Goal: Navigation & Orientation: Find specific page/section

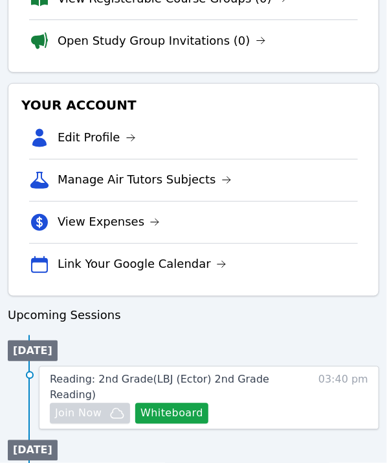
scroll to position [194, 0]
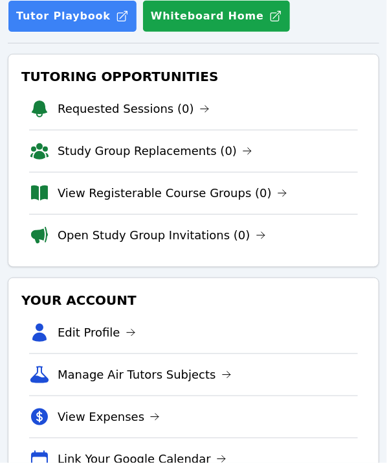
drag, startPoint x: 288, startPoint y: 1, endPoint x: 184, endPoint y: 307, distance: 323.1
click at [184, 307] on h3 "Your Account" at bounding box center [194, 299] width 350 height 23
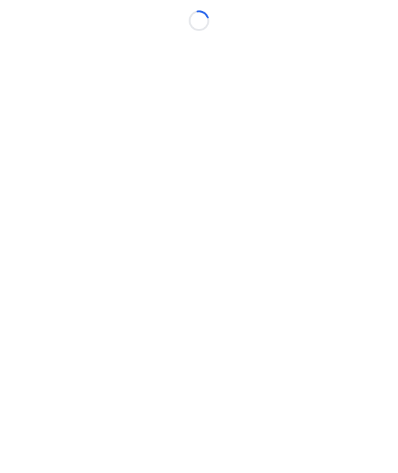
click at [338, 39] on body "Loading..." at bounding box center [199, 236] width 398 height 473
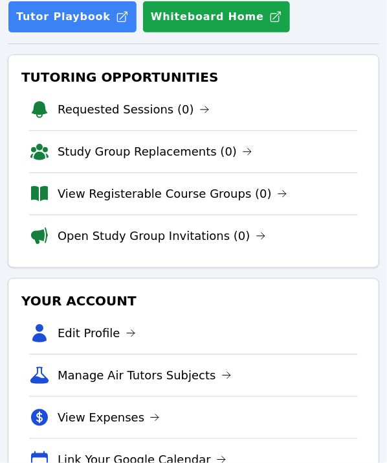
scroll to position [194, 0]
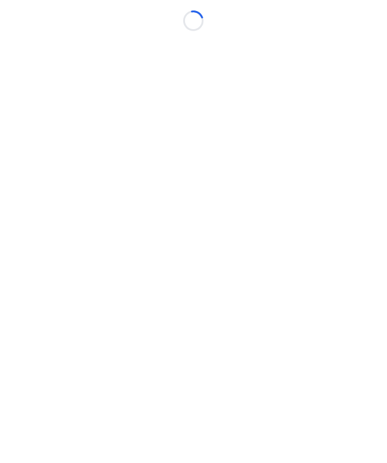
scroll to position [10, 0]
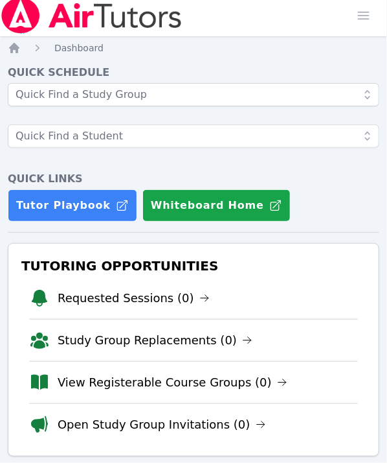
scroll to position [10, 0]
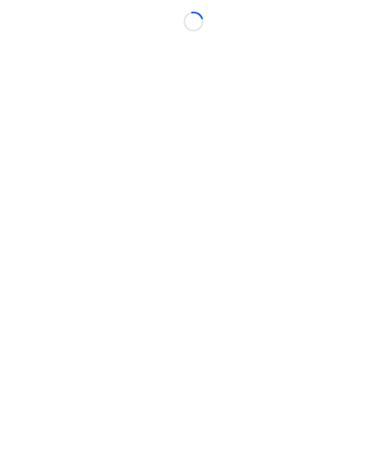
scroll to position [10, 0]
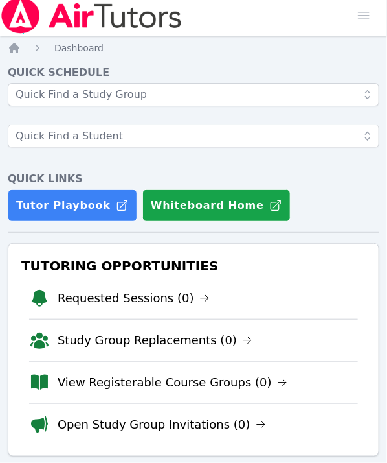
scroll to position [10, 0]
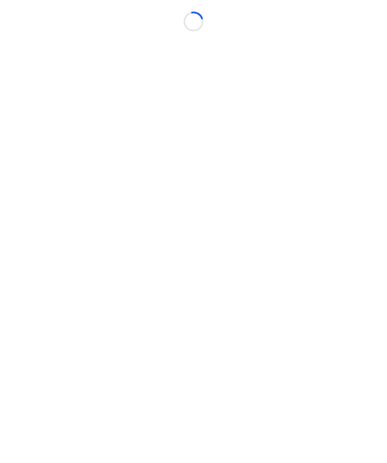
scroll to position [10, 0]
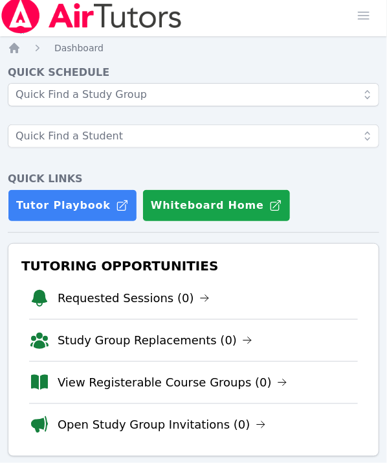
scroll to position [10, 0]
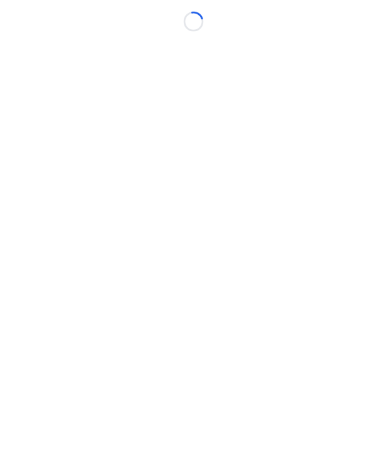
scroll to position [10, 0]
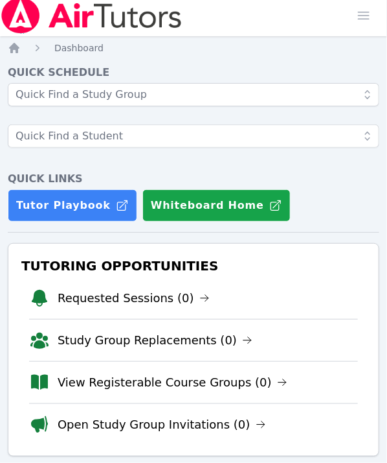
scroll to position [10, 0]
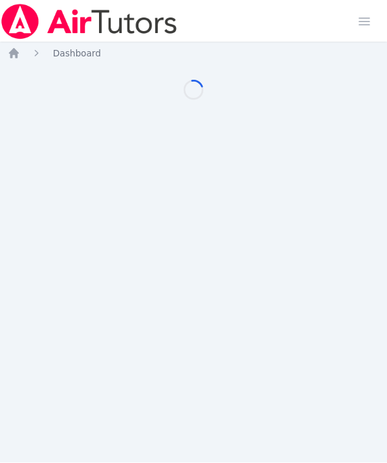
scroll to position [10, 0]
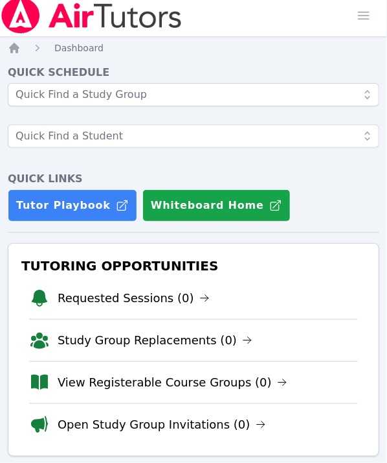
scroll to position [10, 0]
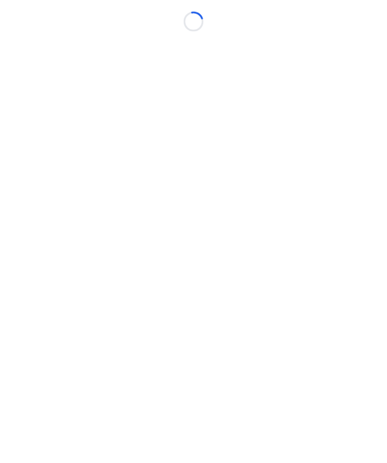
scroll to position [10, 0]
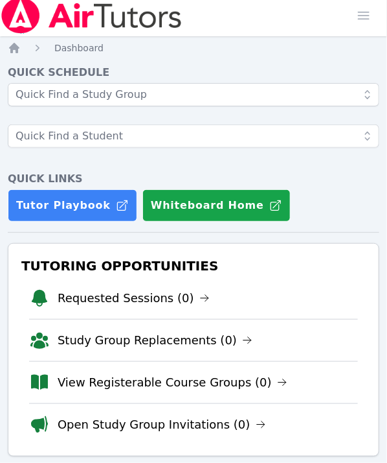
scroll to position [10, 0]
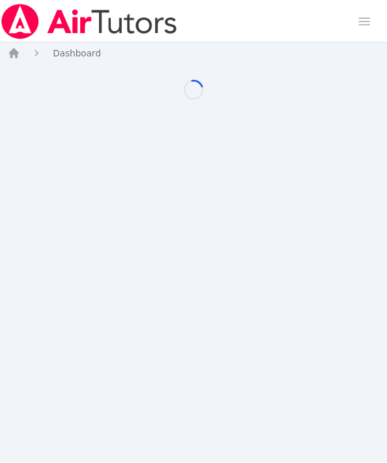
scroll to position [10, 0]
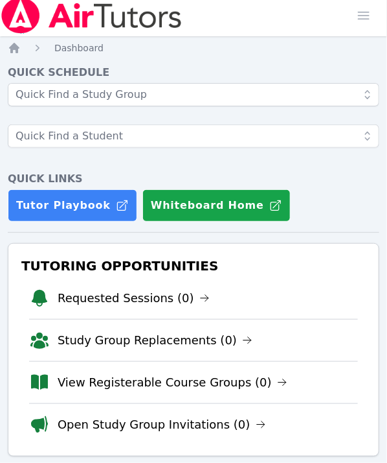
scroll to position [10, 0]
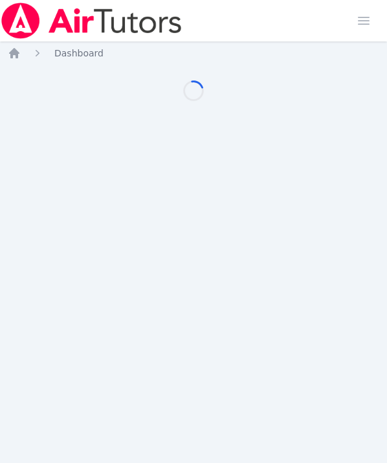
scroll to position [10, 0]
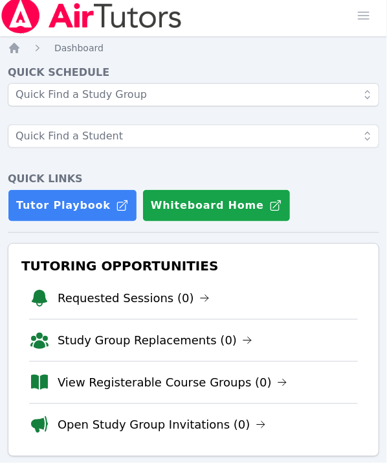
scroll to position [10, 0]
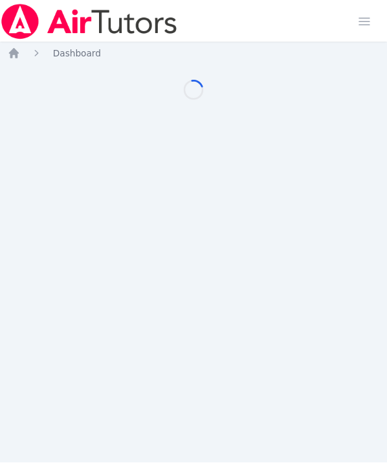
scroll to position [10, 0]
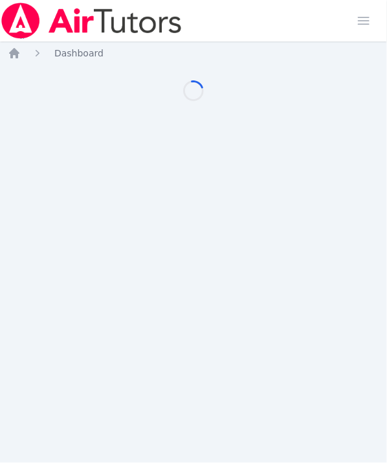
scroll to position [10, 0]
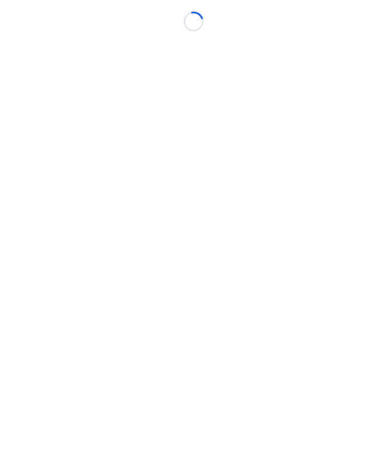
scroll to position [10, 0]
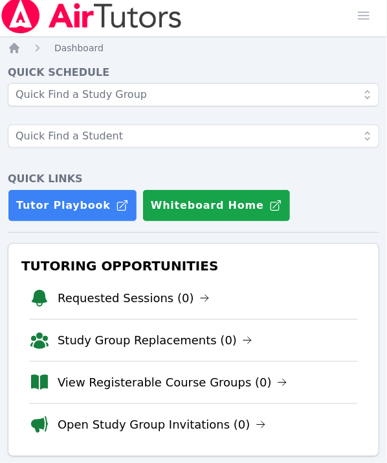
scroll to position [10, 0]
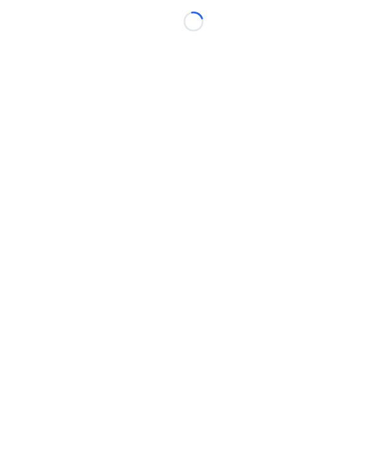
scroll to position [10, 0]
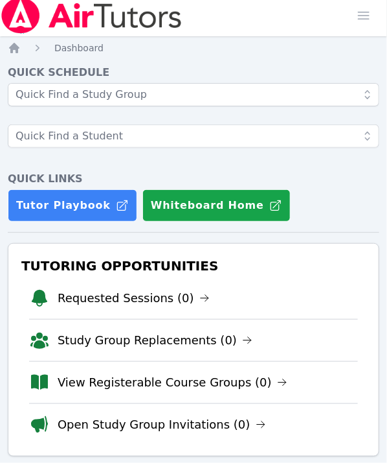
scroll to position [10, 0]
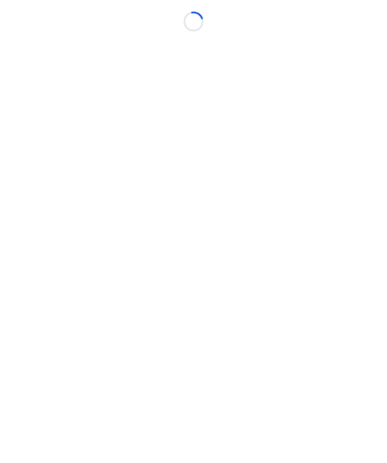
scroll to position [10, 0]
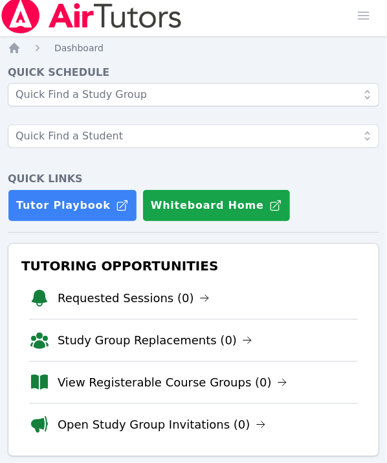
scroll to position [10, 0]
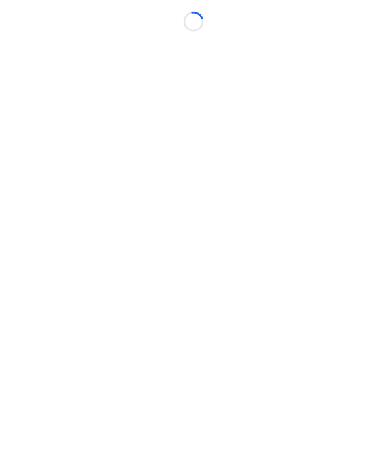
scroll to position [10, 0]
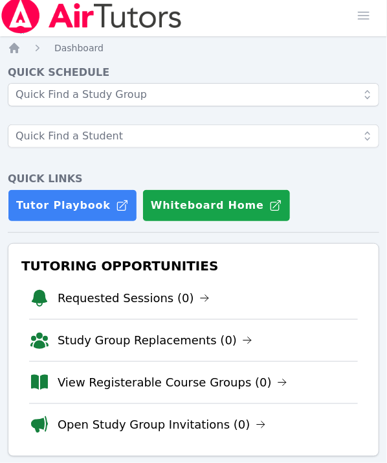
scroll to position [10, 0]
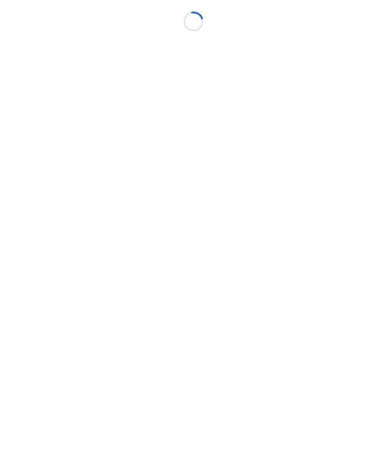
scroll to position [10, 0]
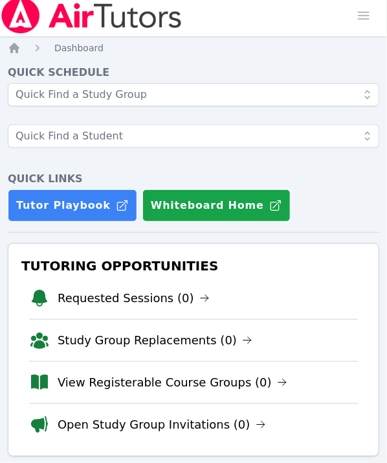
scroll to position [10, 0]
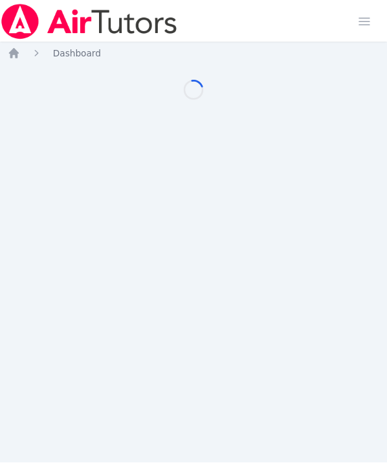
scroll to position [10, 0]
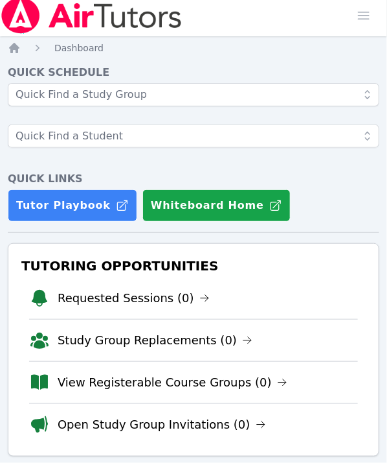
scroll to position [10, 0]
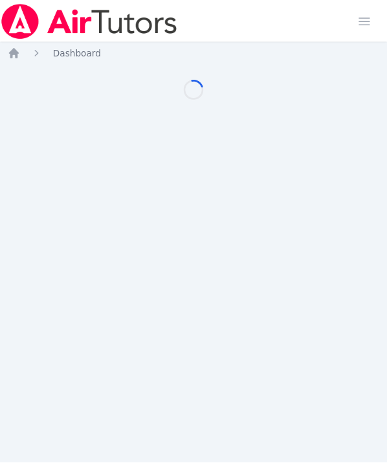
scroll to position [10, 0]
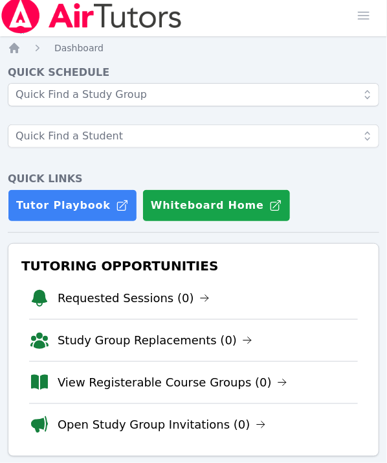
scroll to position [10, 0]
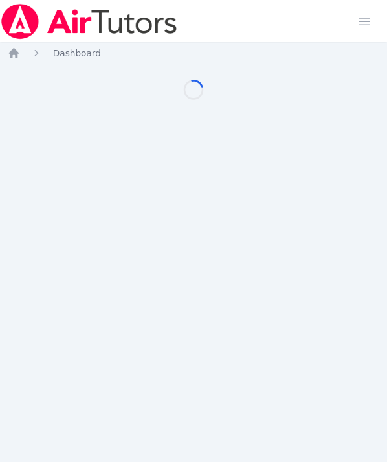
scroll to position [10, 0]
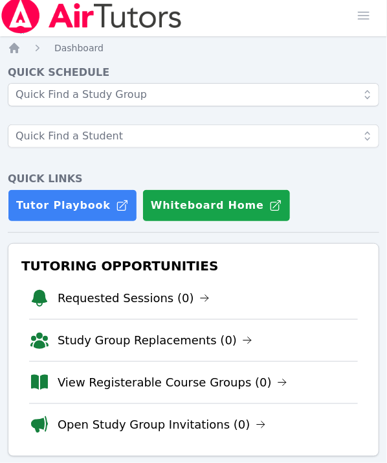
scroll to position [10, 0]
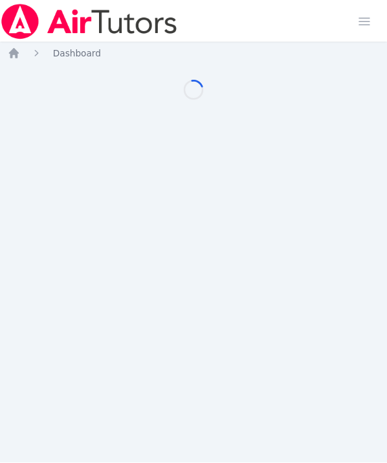
scroll to position [10, 0]
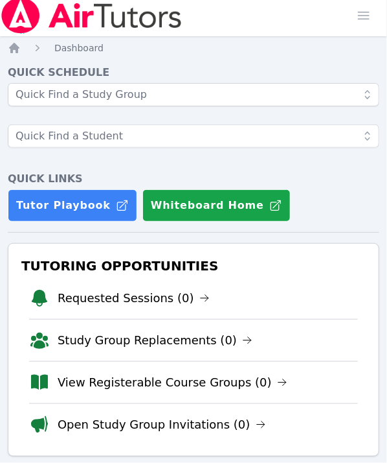
scroll to position [10, 0]
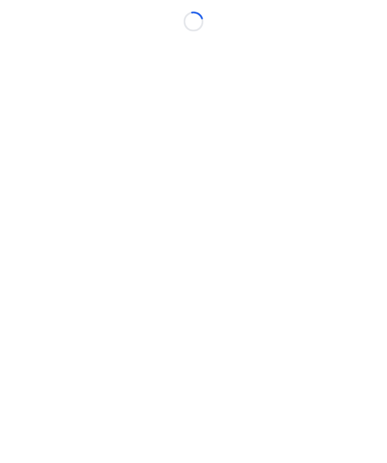
scroll to position [10, 0]
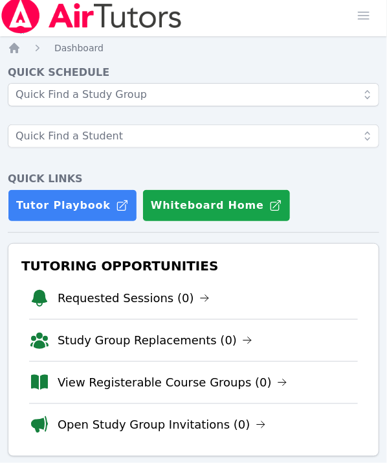
scroll to position [10, 0]
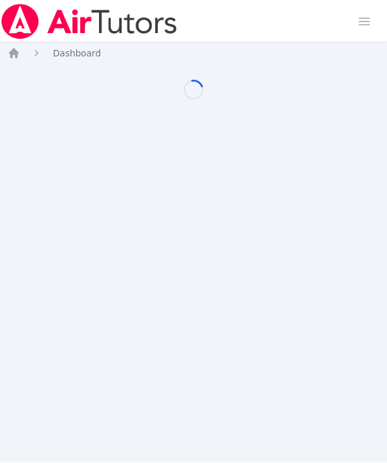
scroll to position [10, 0]
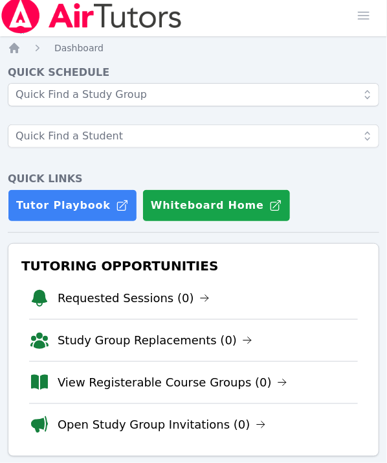
scroll to position [10, 0]
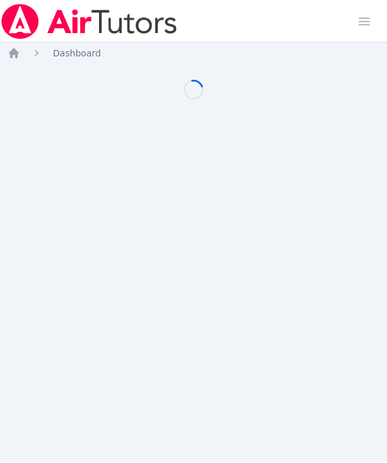
scroll to position [10, 0]
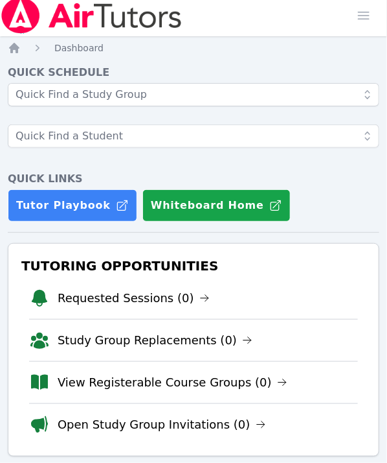
scroll to position [10, 0]
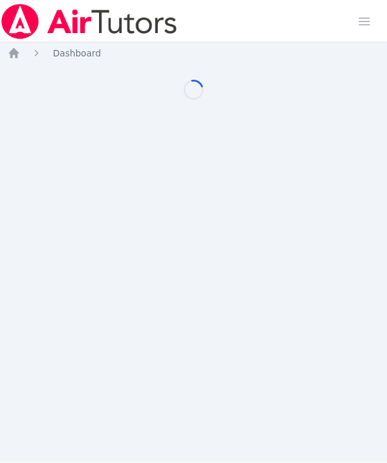
scroll to position [10, 0]
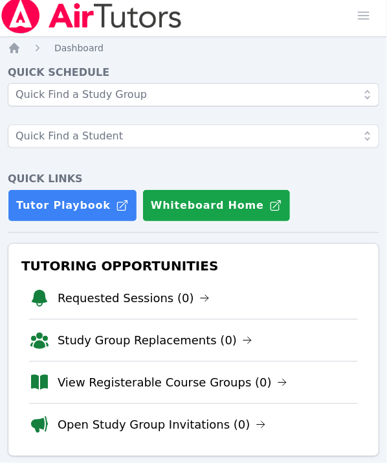
scroll to position [10, 0]
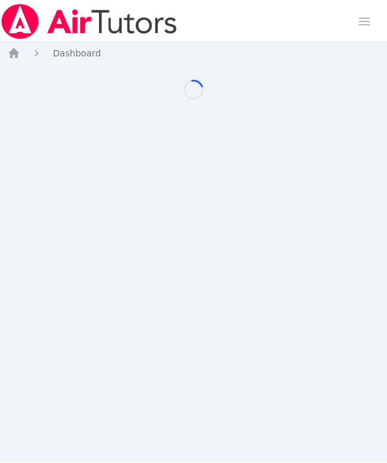
scroll to position [10, 0]
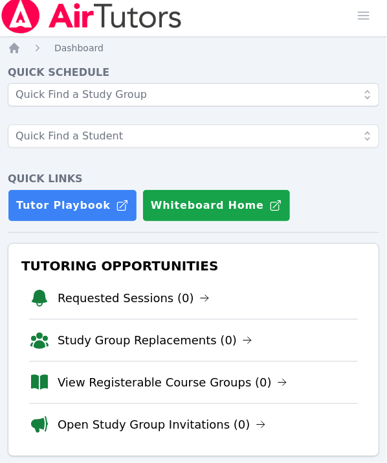
scroll to position [10, 0]
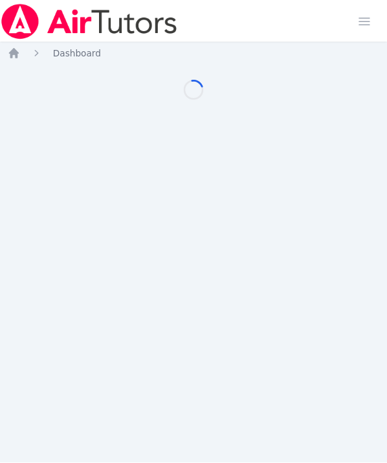
scroll to position [10, 0]
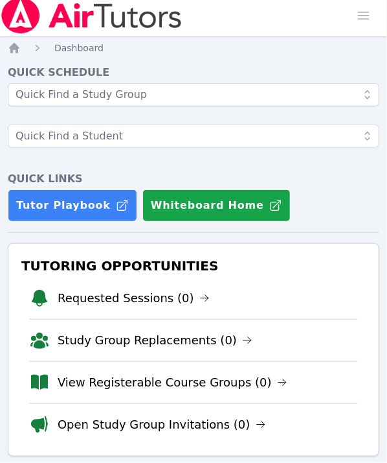
scroll to position [10, 0]
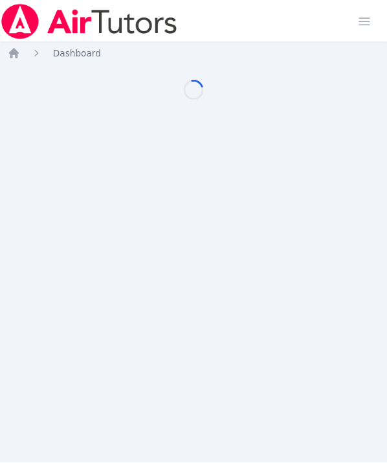
scroll to position [10, 0]
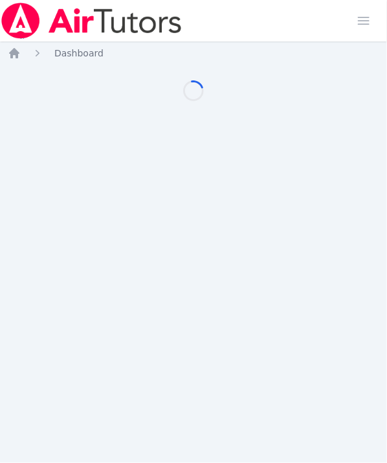
scroll to position [10, 0]
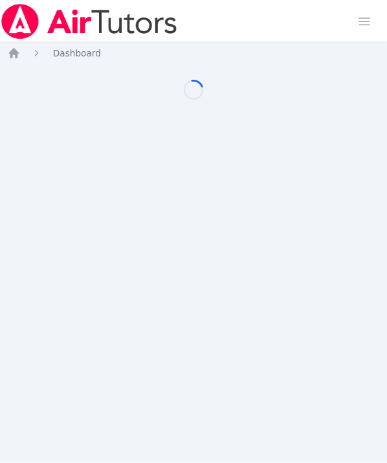
scroll to position [10, 0]
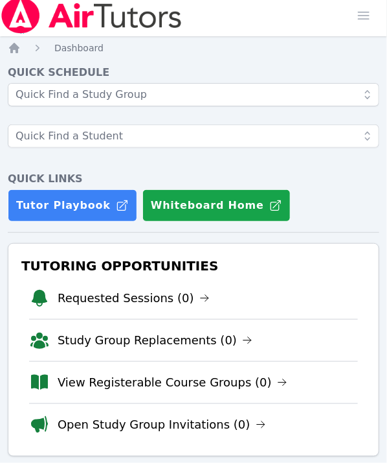
scroll to position [10, 0]
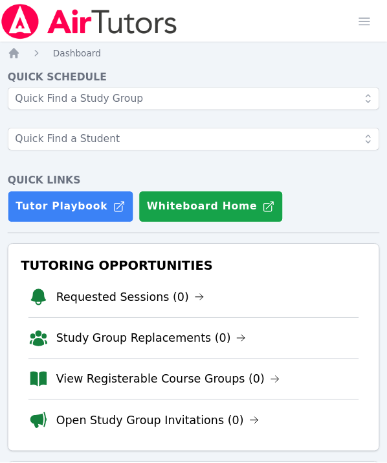
scroll to position [10, 0]
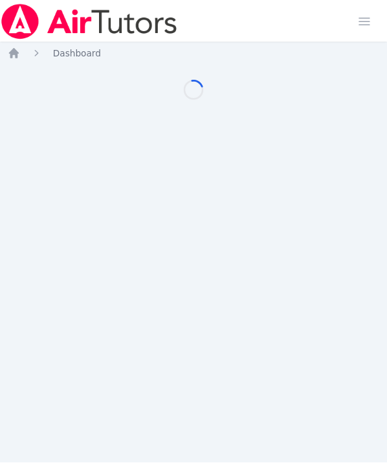
scroll to position [10, 0]
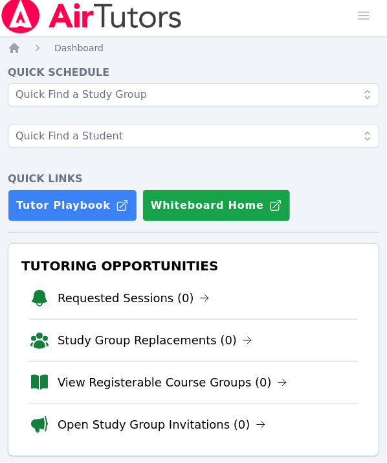
scroll to position [10, 0]
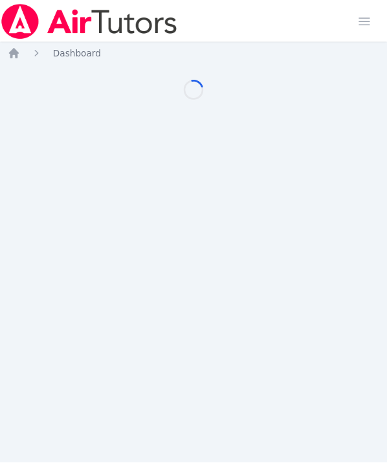
scroll to position [10, 0]
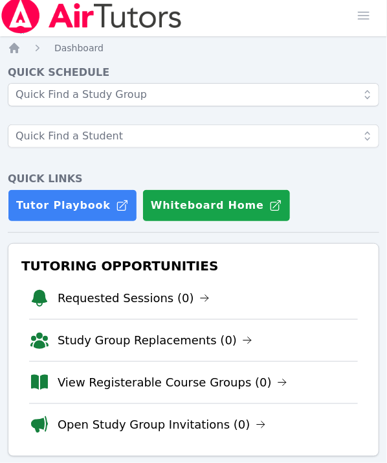
scroll to position [10, 0]
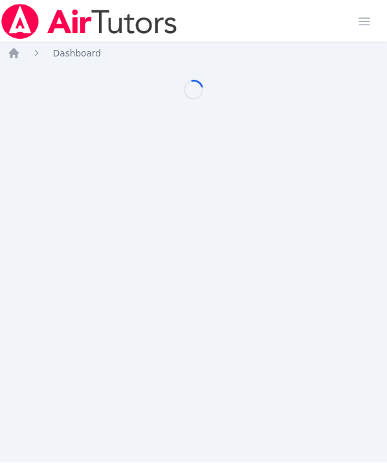
scroll to position [10, 0]
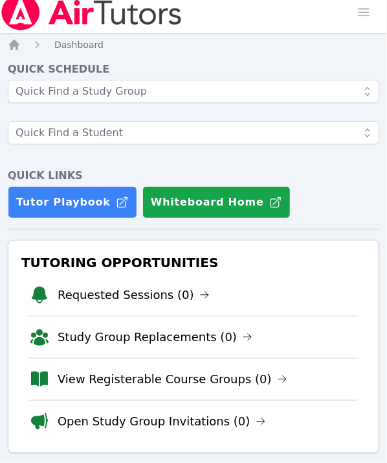
scroll to position [10, 0]
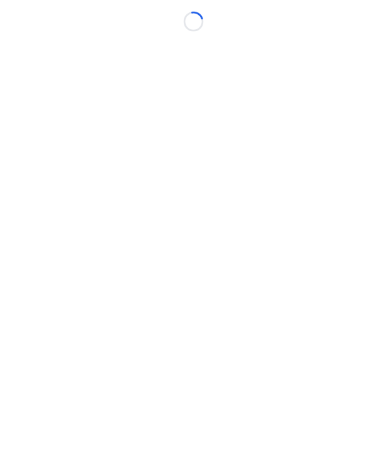
scroll to position [10, 0]
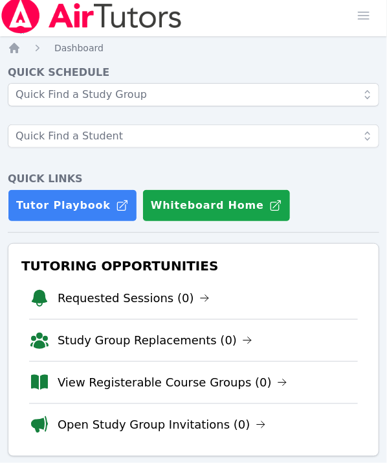
scroll to position [10, 0]
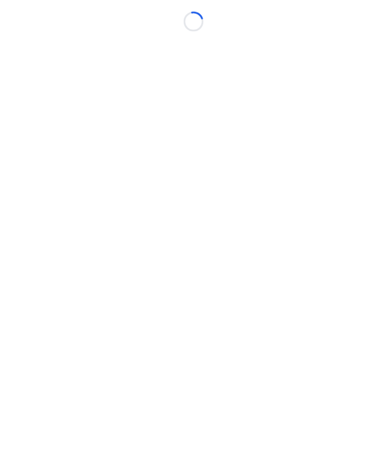
scroll to position [10, 0]
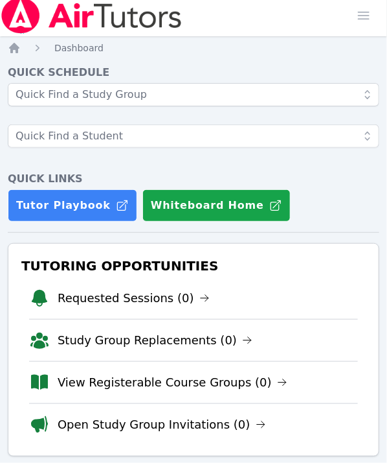
scroll to position [10, 0]
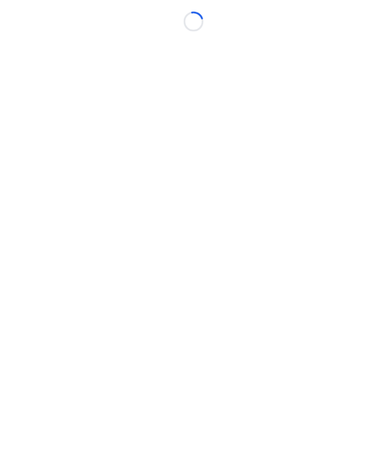
scroll to position [10, 0]
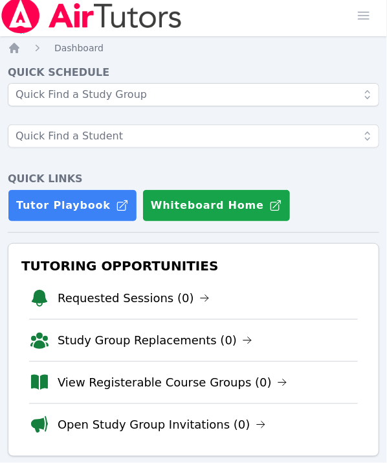
scroll to position [10, 0]
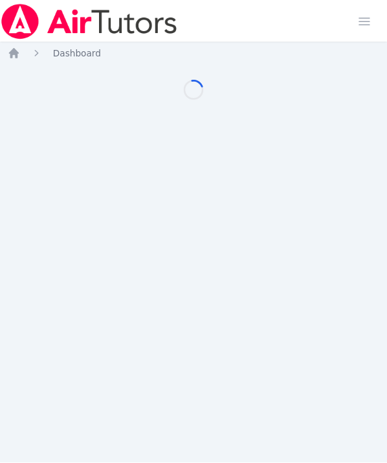
scroll to position [10, 0]
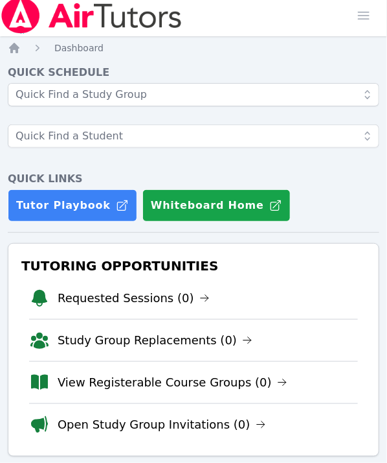
scroll to position [10, 0]
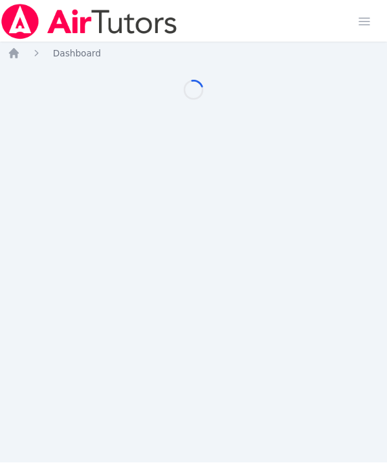
scroll to position [10, 0]
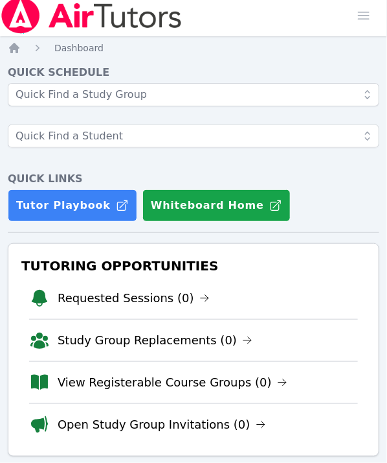
scroll to position [10, 0]
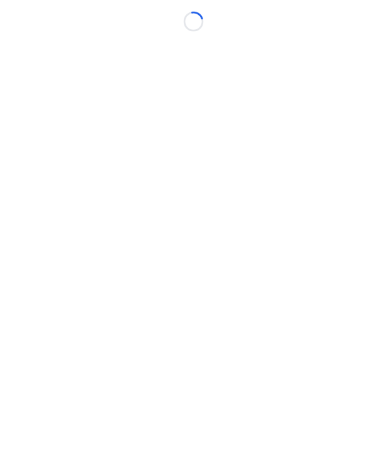
scroll to position [10, 0]
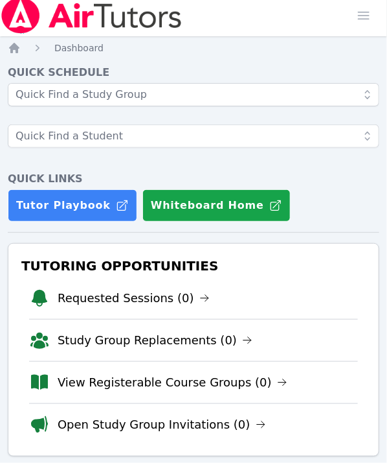
scroll to position [10, 0]
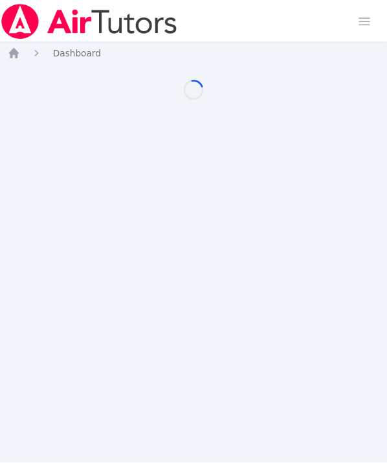
scroll to position [10, 0]
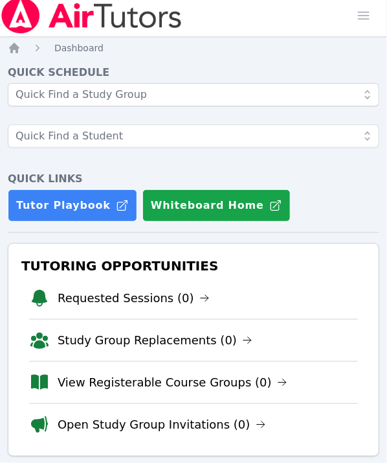
scroll to position [10, 0]
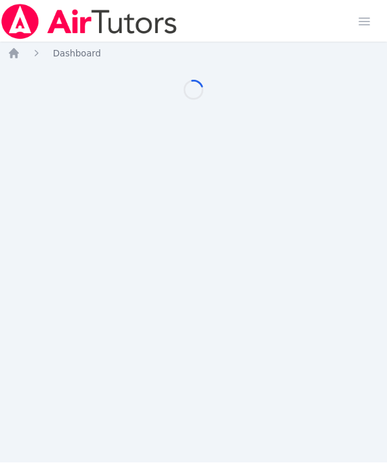
scroll to position [10, 0]
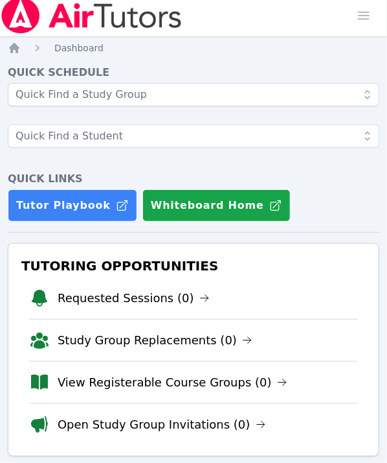
scroll to position [10, 0]
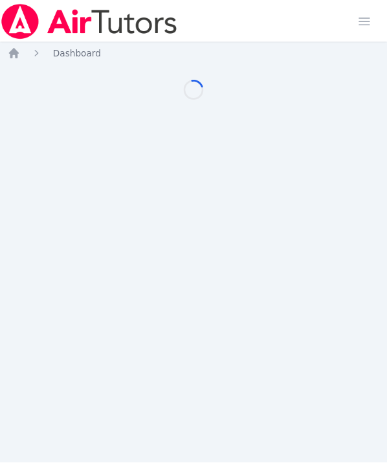
scroll to position [10, 0]
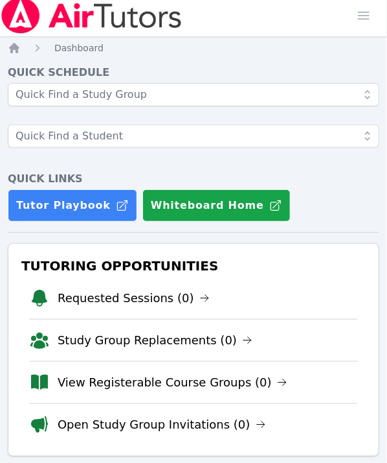
scroll to position [10, 0]
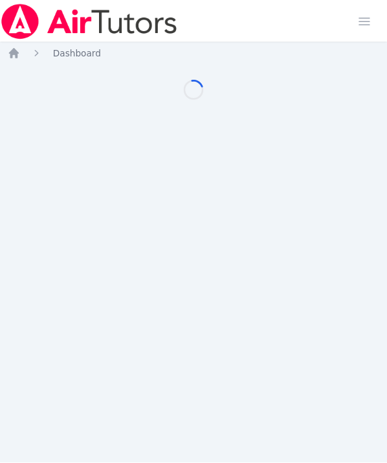
scroll to position [10, 0]
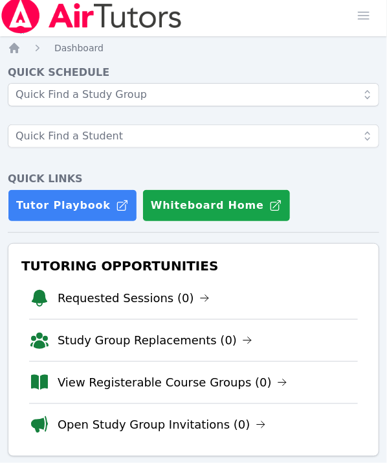
scroll to position [10, 0]
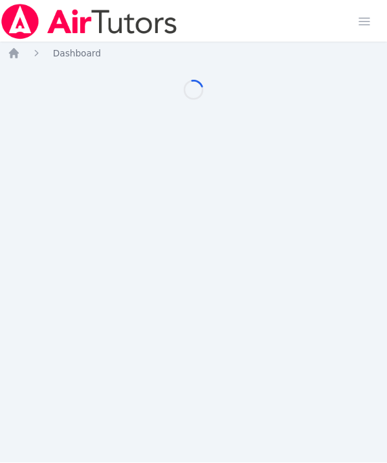
scroll to position [10, 0]
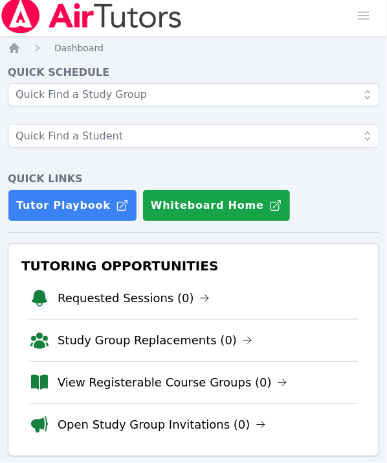
scroll to position [10, 0]
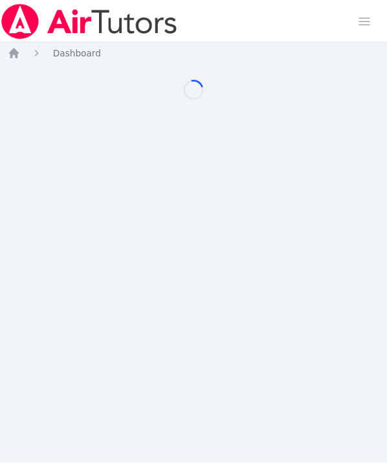
scroll to position [10, 0]
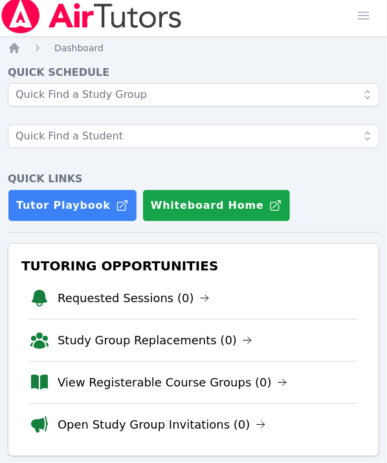
scroll to position [10, 0]
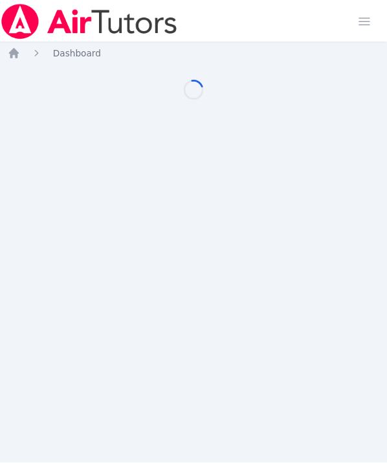
scroll to position [10, 0]
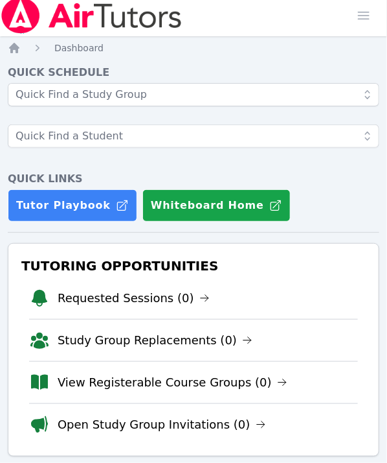
scroll to position [10, 0]
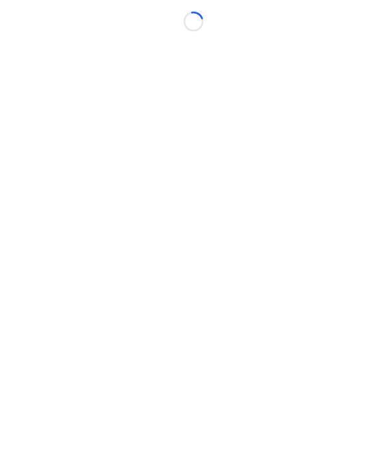
scroll to position [10, 0]
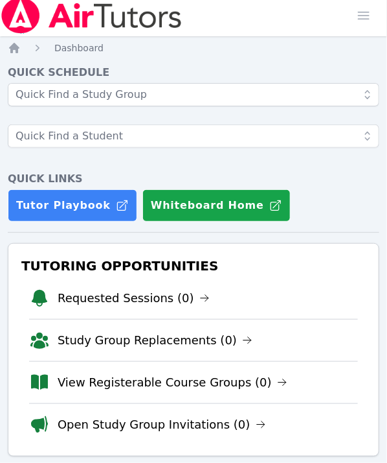
scroll to position [10, 0]
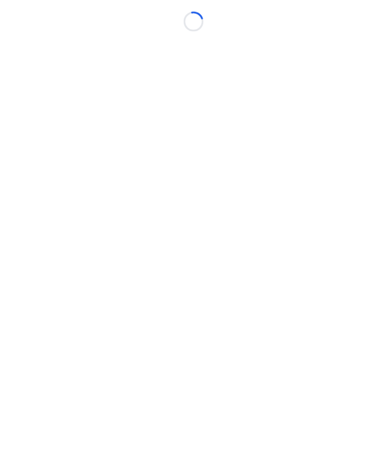
scroll to position [10, 0]
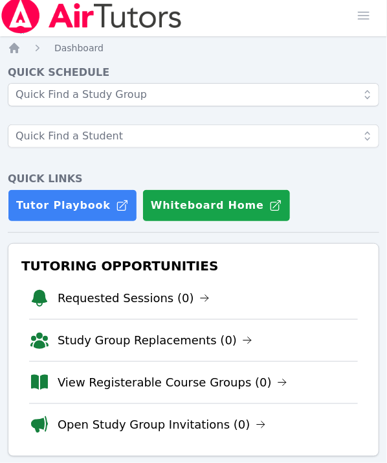
scroll to position [10, 0]
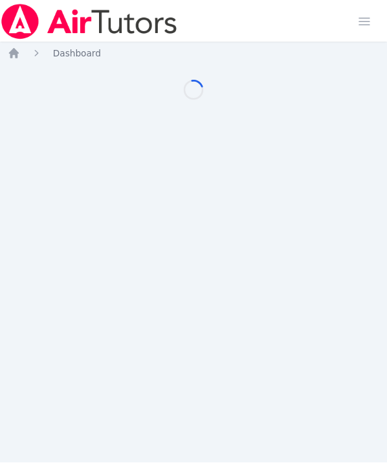
scroll to position [10, 0]
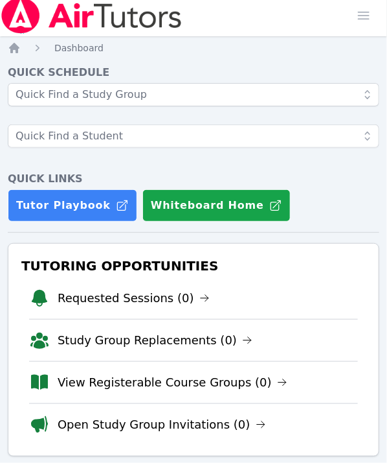
scroll to position [10, 0]
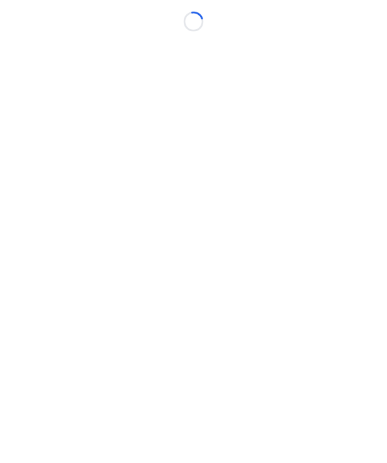
scroll to position [10, 0]
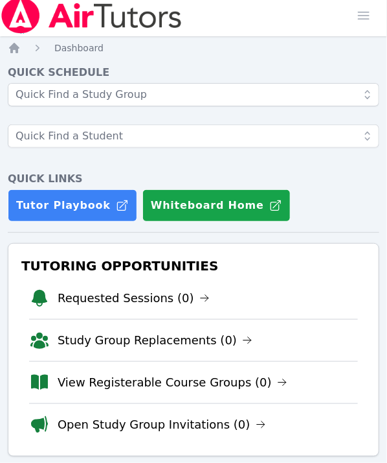
scroll to position [10, 0]
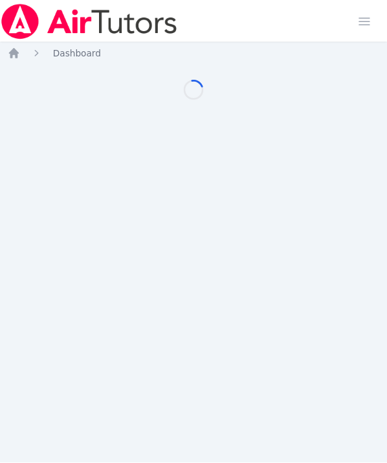
scroll to position [10, 0]
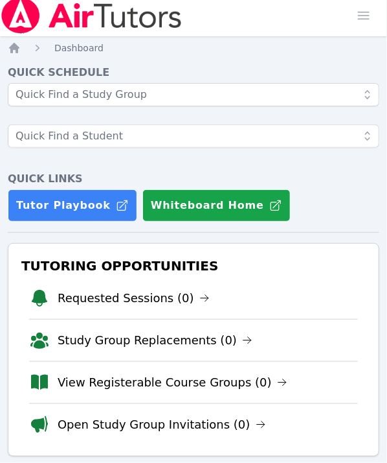
scroll to position [10, 0]
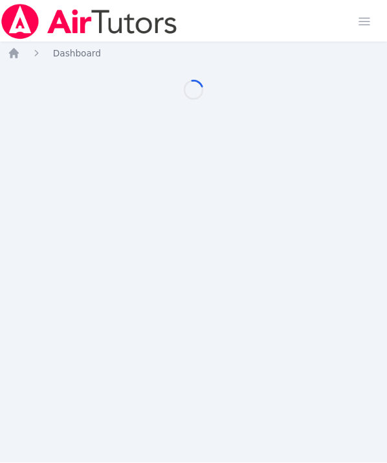
scroll to position [10, 0]
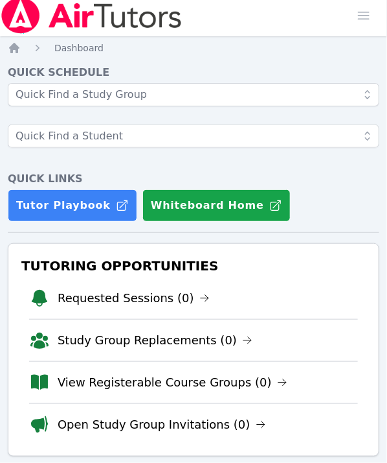
scroll to position [10, 0]
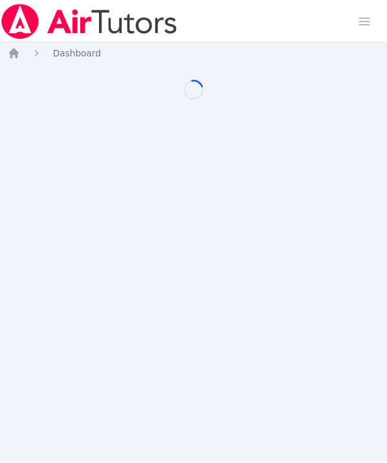
scroll to position [10, 0]
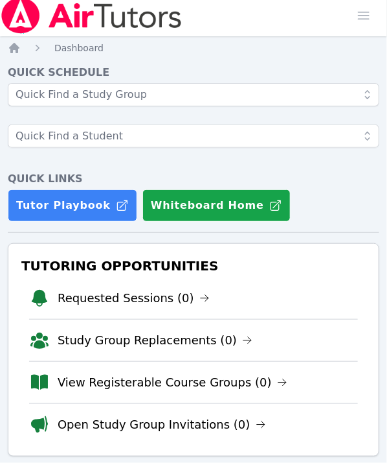
scroll to position [10, 0]
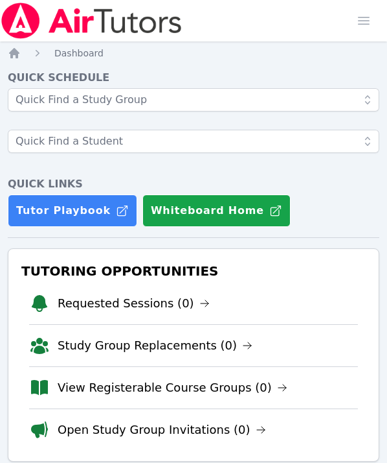
scroll to position [10, 0]
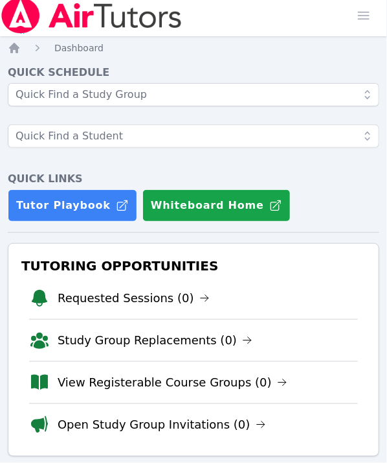
scroll to position [10, 0]
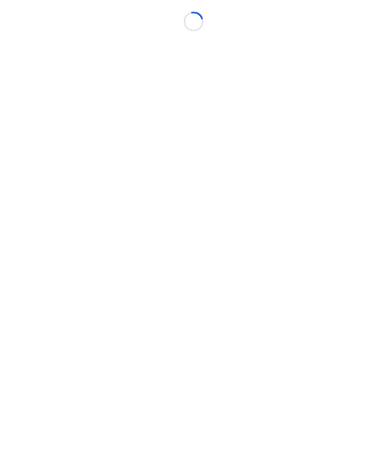
scroll to position [10, 0]
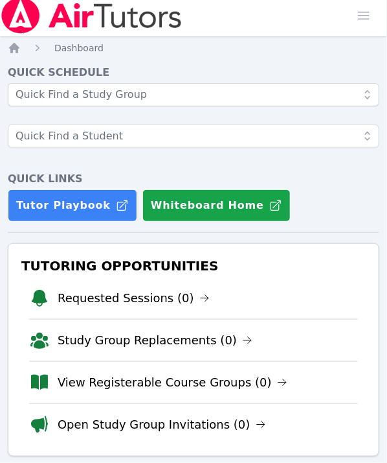
scroll to position [10, 0]
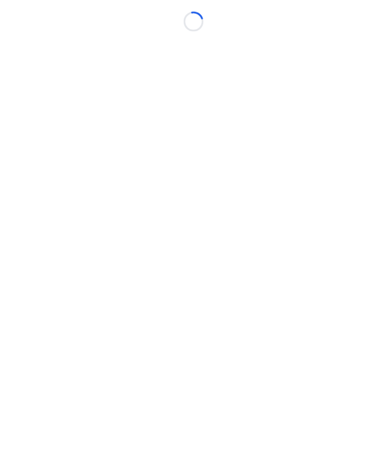
scroll to position [10, 0]
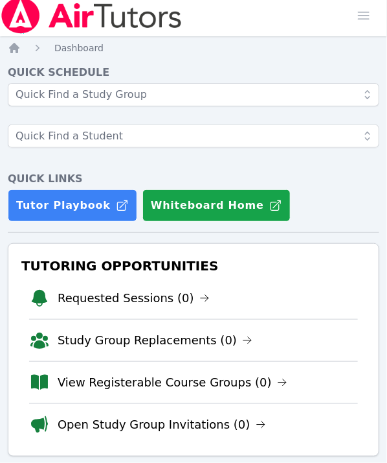
scroll to position [10, 0]
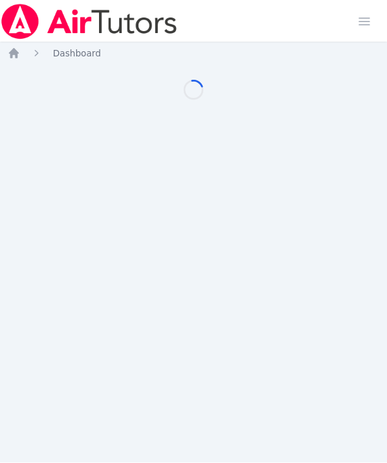
scroll to position [10, 0]
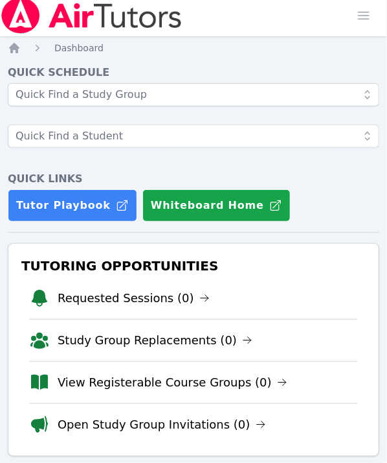
scroll to position [10, 0]
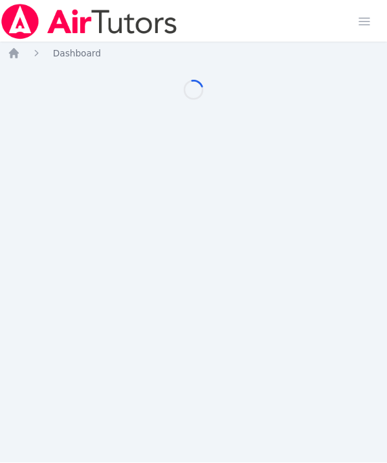
scroll to position [10, 0]
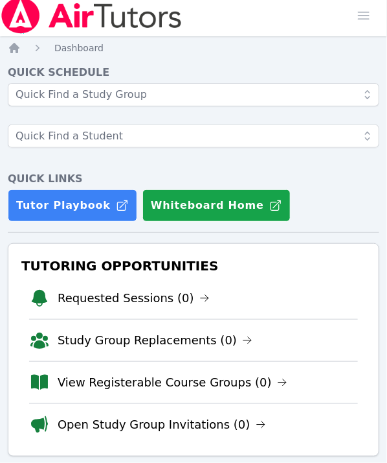
scroll to position [10, 0]
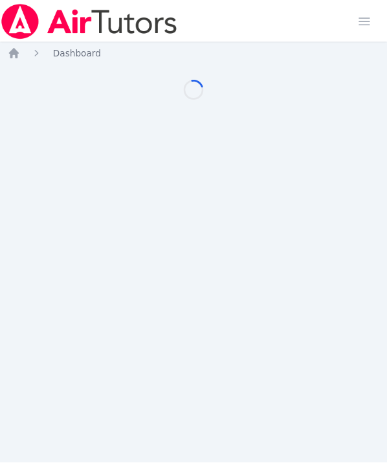
scroll to position [10, 0]
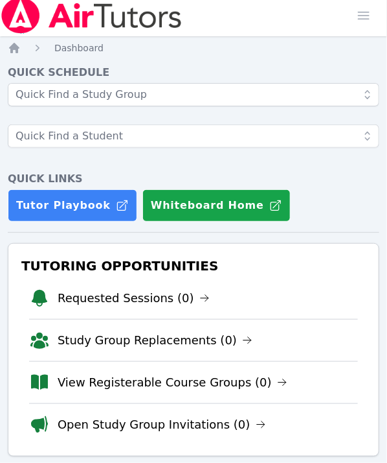
scroll to position [10, 0]
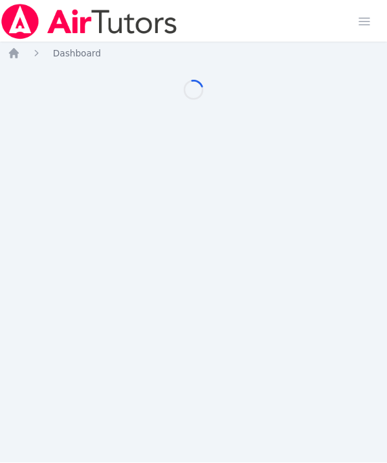
scroll to position [10, 0]
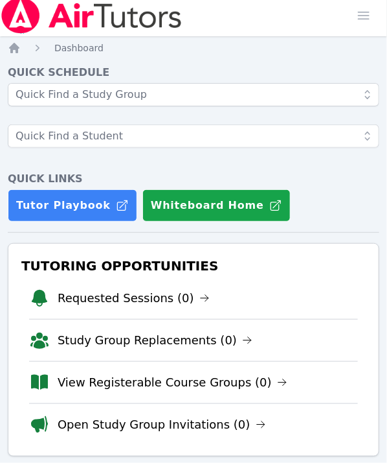
scroll to position [10, 0]
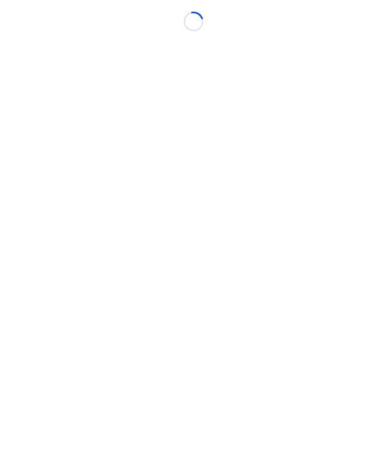
scroll to position [10, 0]
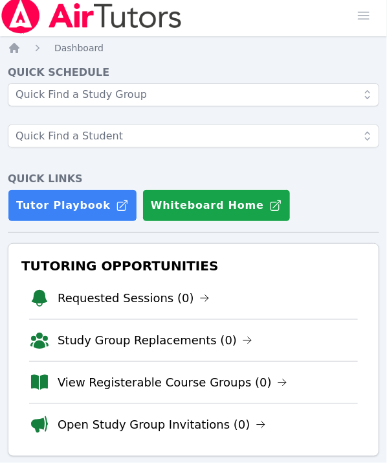
scroll to position [10, 0]
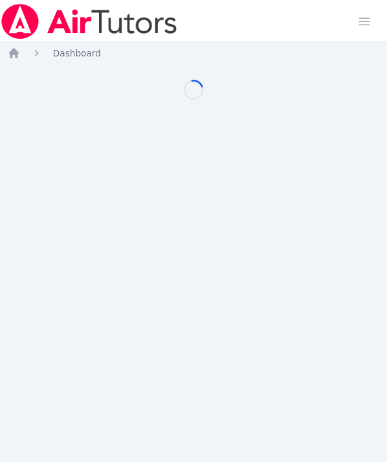
scroll to position [10, 0]
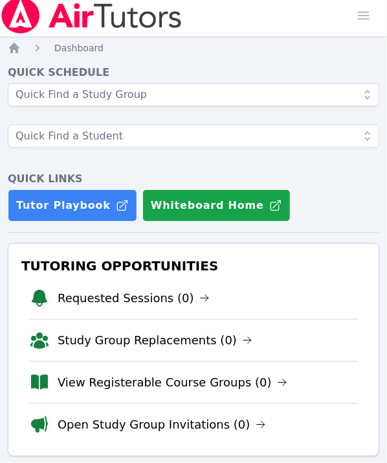
scroll to position [10, 0]
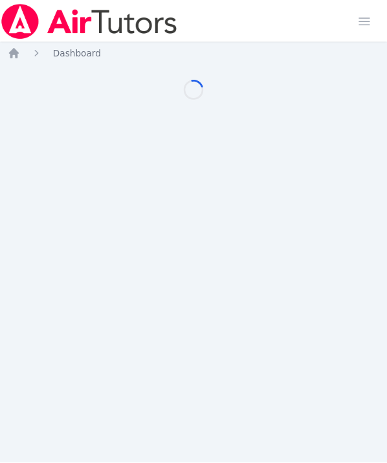
scroll to position [10, 0]
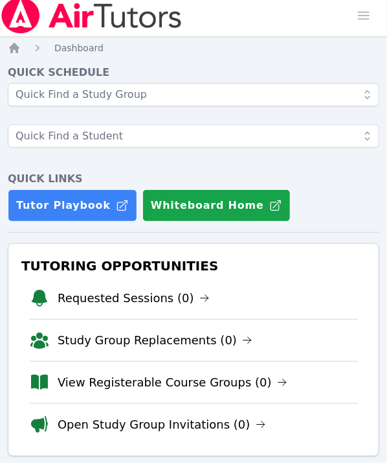
scroll to position [10, 0]
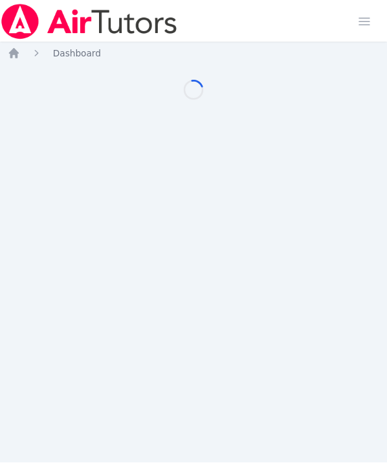
scroll to position [10, 0]
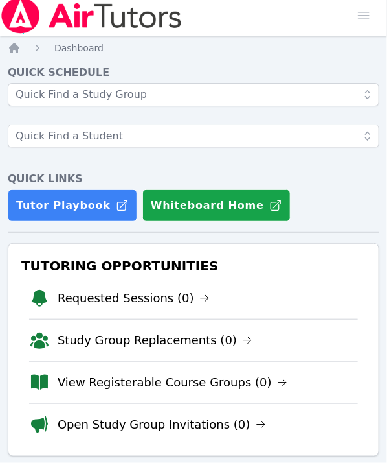
scroll to position [10, 0]
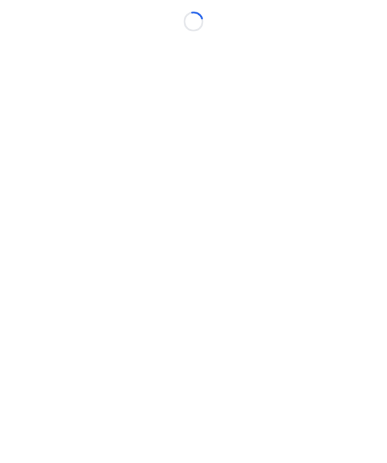
scroll to position [10, 0]
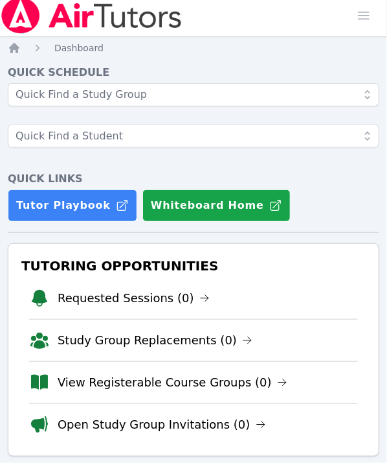
scroll to position [10, 0]
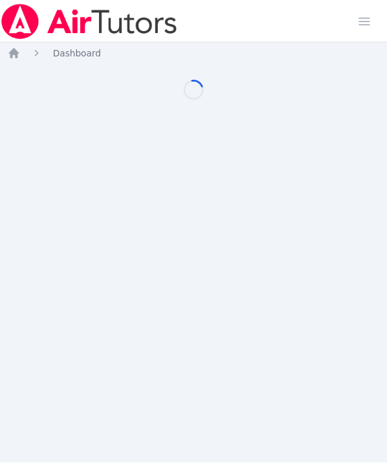
scroll to position [10, 0]
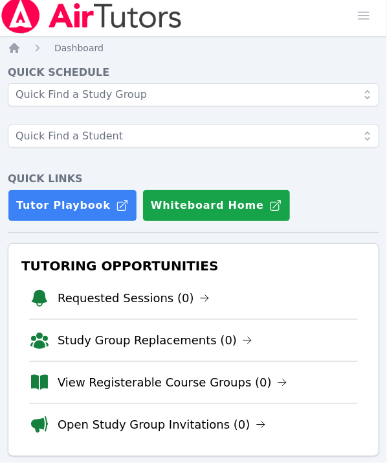
scroll to position [10, 0]
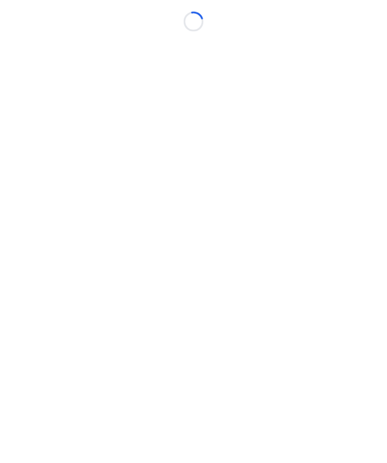
scroll to position [10, 0]
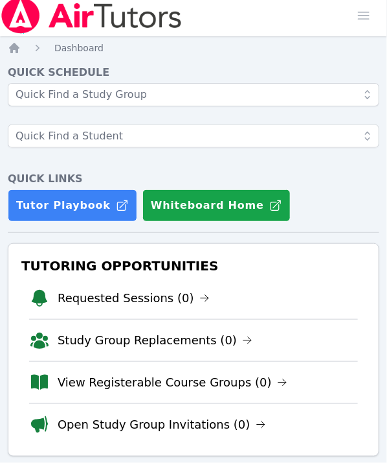
scroll to position [10, 0]
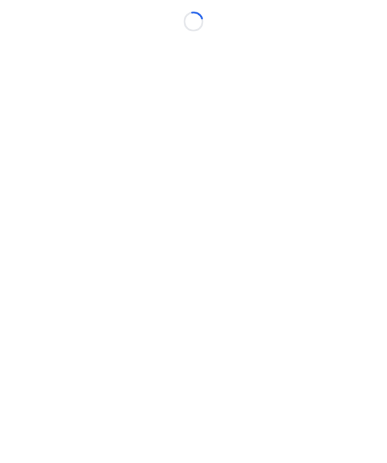
scroll to position [10, 0]
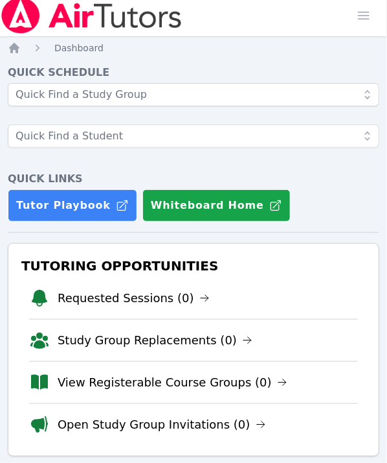
scroll to position [10, 0]
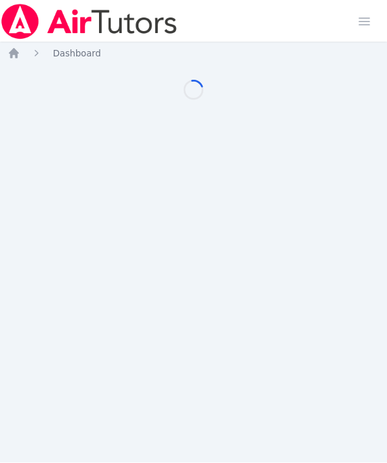
scroll to position [10, 0]
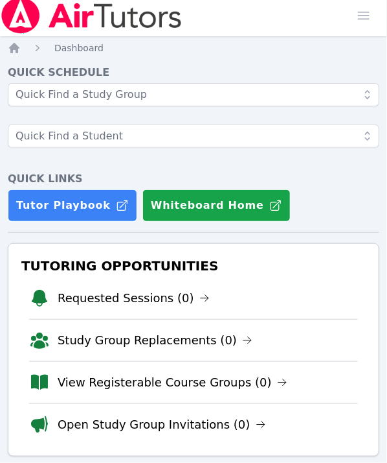
scroll to position [10, 0]
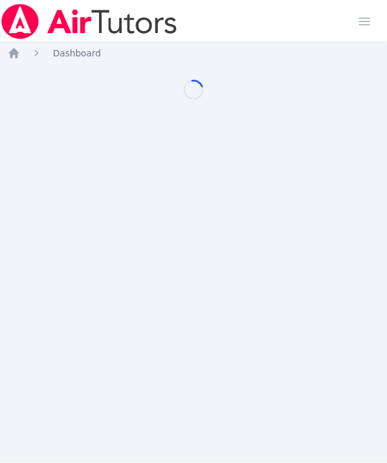
scroll to position [10, 0]
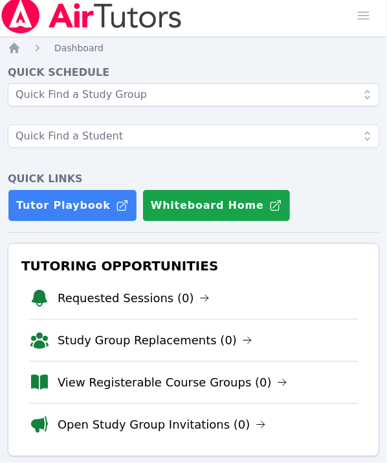
scroll to position [10, 0]
